Goal: Task Accomplishment & Management: Use online tool/utility

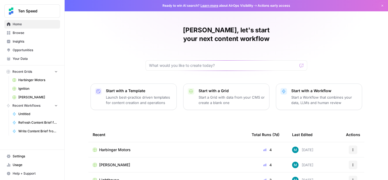
click at [23, 35] on span "Browse" at bounding box center [35, 32] width 45 height 5
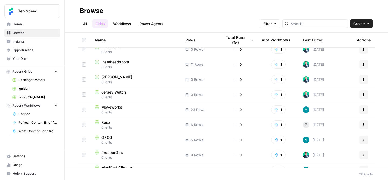
scroll to position [272, 0]
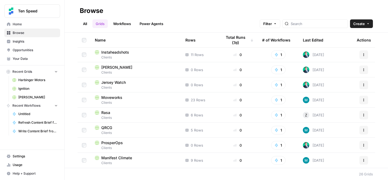
click at [133, 134] on span "Clients" at bounding box center [136, 132] width 82 height 5
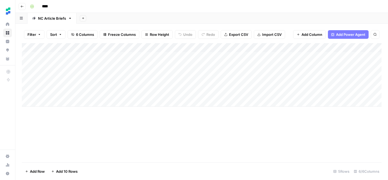
click at [61, 102] on div "Add Column" at bounding box center [201, 75] width 359 height 64
type textarea "**********"
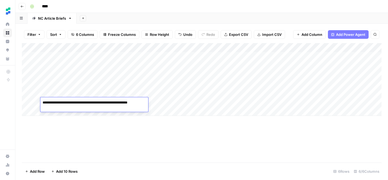
click at [155, 101] on div "Add Column" at bounding box center [201, 79] width 359 height 73
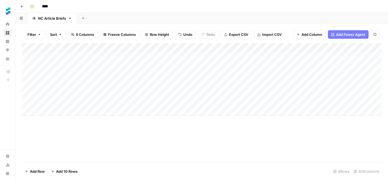
click at [205, 97] on div "Add Column" at bounding box center [201, 79] width 359 height 73
click at [205, 100] on div "Add Column" at bounding box center [201, 79] width 359 height 73
click at [202, 103] on div "Add Column" at bounding box center [201, 79] width 359 height 73
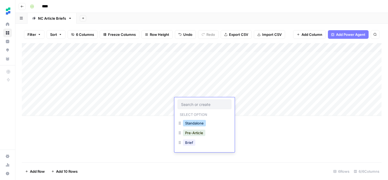
click at [199, 124] on button "Standalone" at bounding box center [194, 123] width 23 height 6
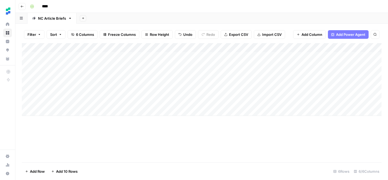
click at [252, 101] on div "Add Column" at bounding box center [201, 79] width 359 height 73
click at [52, 112] on div "Add Column" at bounding box center [201, 79] width 359 height 73
click at [55, 109] on body "Ten Speed Home Browse Insights Opportunities Your Data Recent Grids Harbinger M…" at bounding box center [194, 90] width 388 height 180
type textarea "**********"
click at [194, 115] on div "Add Column" at bounding box center [201, 84] width 359 height 82
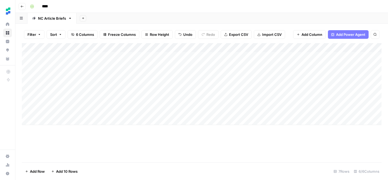
click at [194, 113] on div "Add Column" at bounding box center [201, 84] width 359 height 82
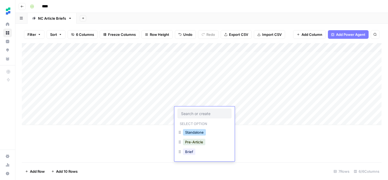
click at [200, 131] on button "Standalone" at bounding box center [194, 132] width 23 height 6
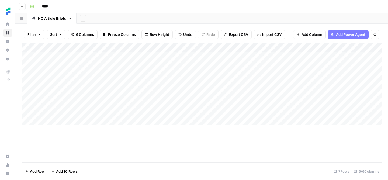
click at [243, 110] on div "Add Column" at bounding box center [201, 84] width 359 height 82
click at [65, 120] on div "Add Column" at bounding box center [201, 84] width 359 height 82
type textarea "**********"
click at [195, 115] on div "Add Column" at bounding box center [201, 88] width 359 height 91
click at [195, 121] on div "Add Column" at bounding box center [201, 88] width 359 height 91
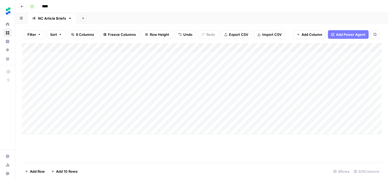
click at [195, 121] on div "Add Column" at bounding box center [201, 88] width 359 height 91
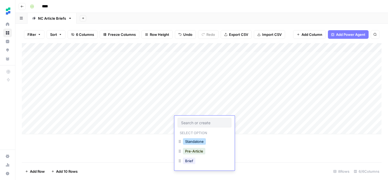
click at [198, 140] on button "Standalone" at bounding box center [194, 141] width 23 height 6
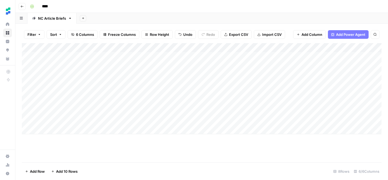
click at [247, 119] on div "Add Column" at bounding box center [201, 88] width 359 height 91
click at [328, 111] on div "Add Column" at bounding box center [201, 88] width 359 height 91
click at [327, 103] on div "Add Column" at bounding box center [201, 88] width 359 height 91
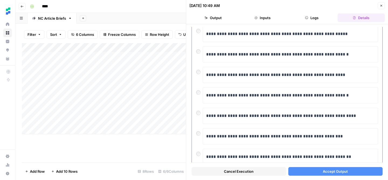
scroll to position [83, 0]
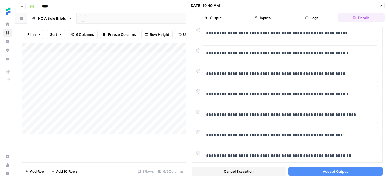
click at [342, 173] on span "Accept Output" at bounding box center [335, 171] width 25 height 5
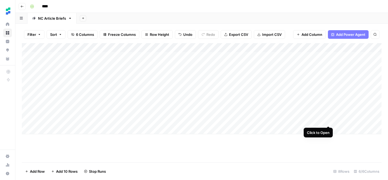
click at [327, 121] on div "Add Column" at bounding box center [201, 88] width 359 height 91
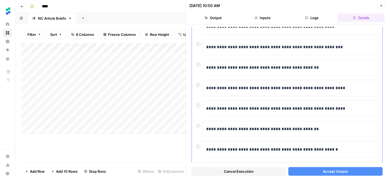
scroll to position [54, 0]
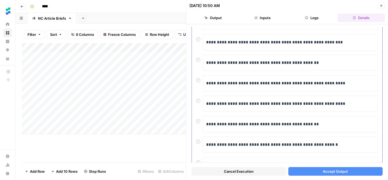
click at [201, 61] on div at bounding box center [199, 59] width 6 height 8
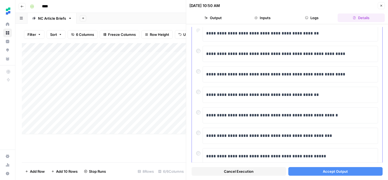
scroll to position [88, 0]
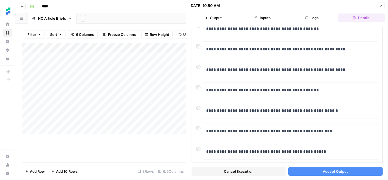
click at [323, 172] on span "Accept Output" at bounding box center [335, 171] width 25 height 5
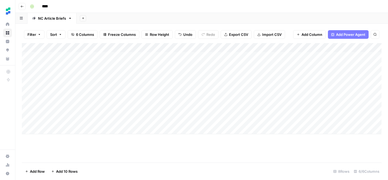
click at [328, 111] on div "Add Column" at bounding box center [201, 88] width 359 height 91
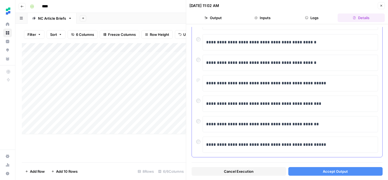
scroll to position [121, 0]
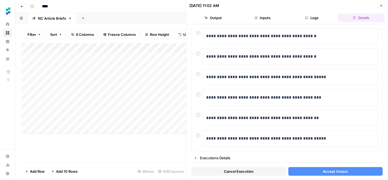
click at [331, 171] on span "Accept Output" at bounding box center [335, 171] width 25 height 5
